Goal: Check status: Check status

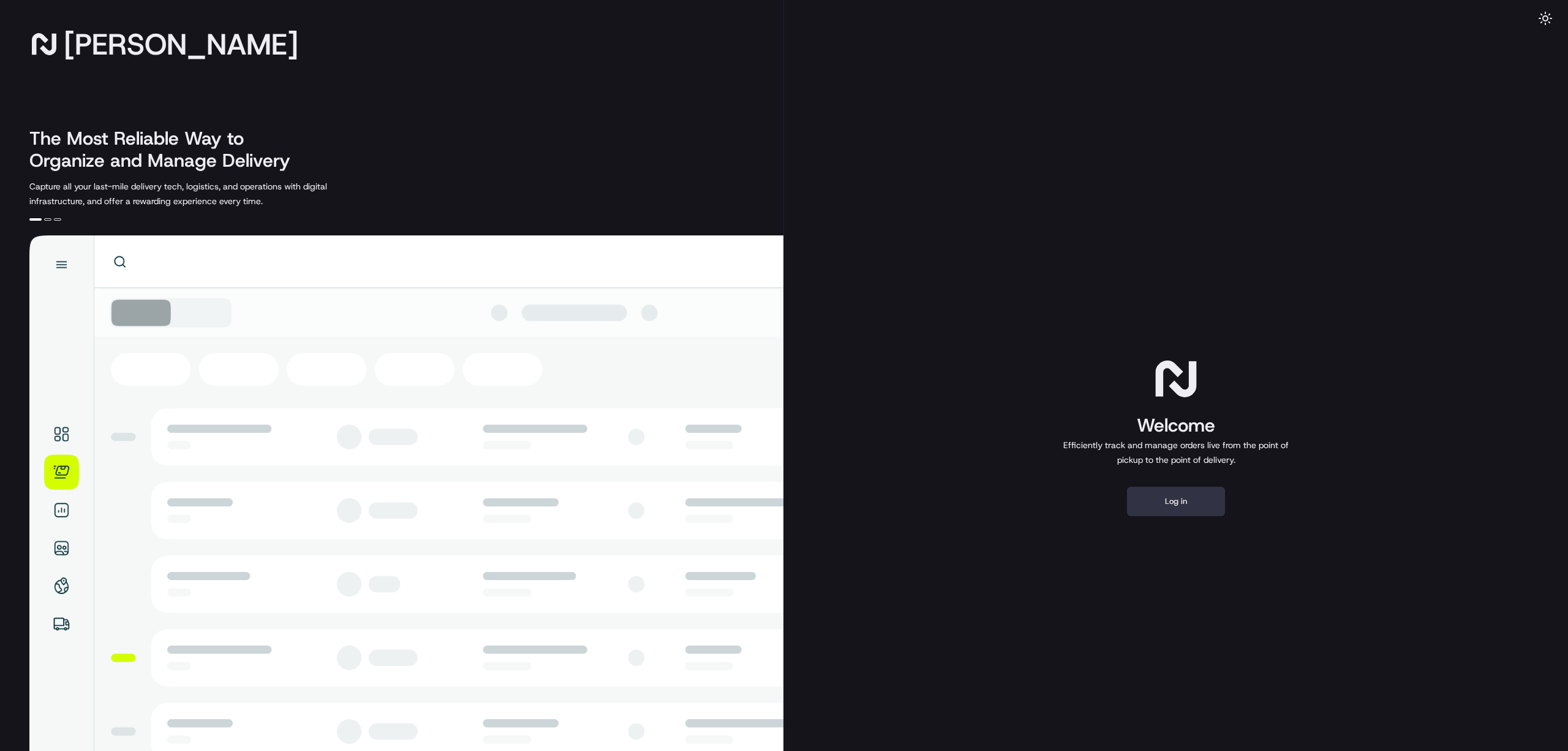
click at [1185, 501] on button "Log in" at bounding box center [1176, 501] width 98 height 29
